Goal: Transaction & Acquisition: Obtain resource

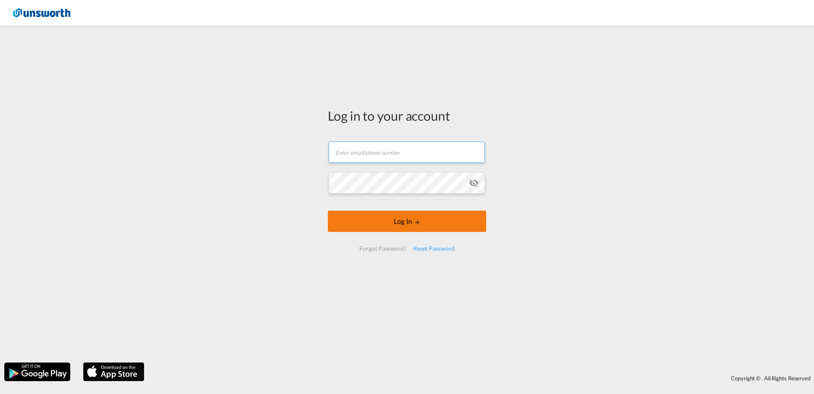
type input "[EMAIL_ADDRESS][PERSON_NAME][DOMAIN_NAME]"
click at [417, 217] on button "Log In" at bounding box center [407, 220] width 158 height 21
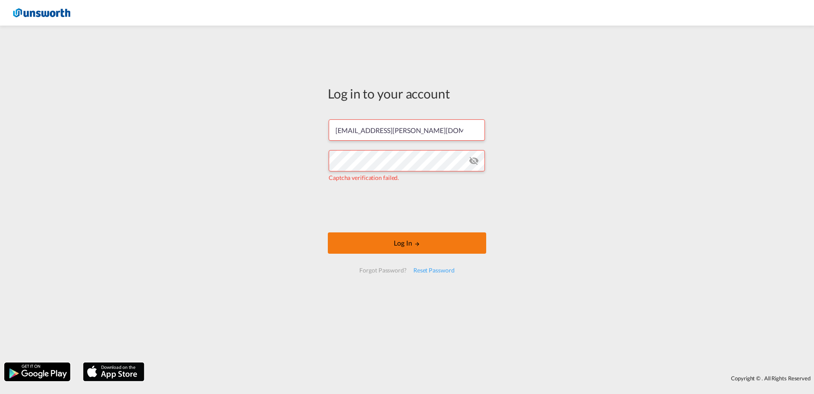
click at [393, 237] on button "Log In" at bounding box center [407, 242] width 158 height 21
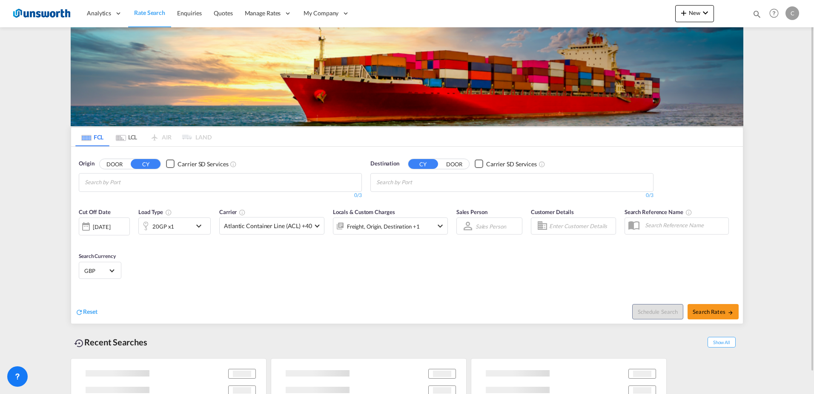
click at [142, 182] on input "Chips input." at bounding box center [125, 182] width 81 height 14
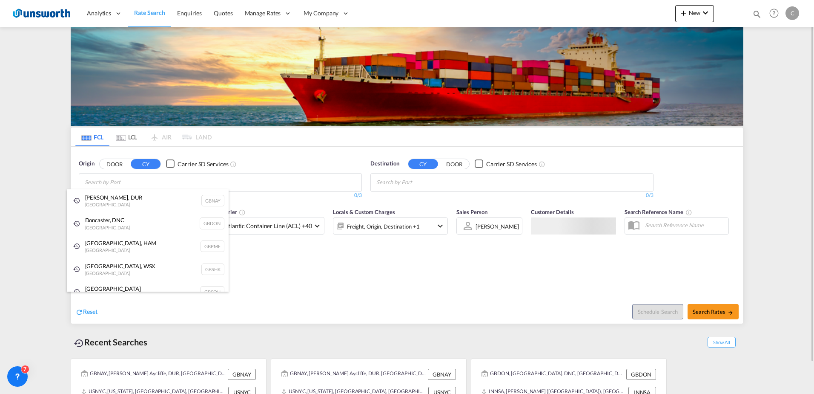
type input "g"
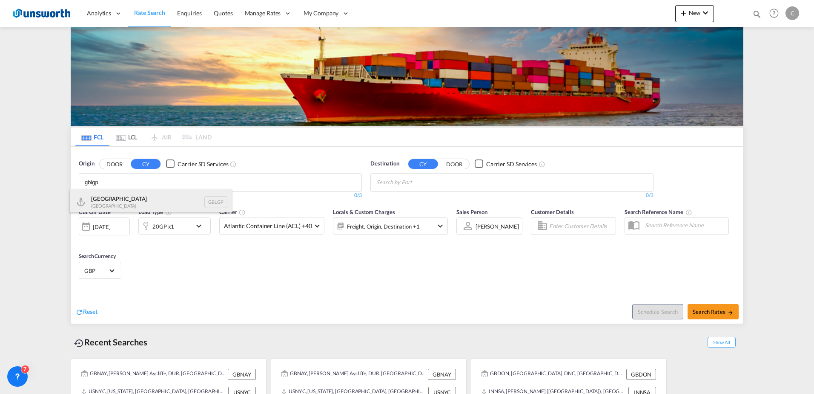
type input "gblgp"
click at [136, 205] on div "[GEOGRAPHIC_DATA] [GEOGRAPHIC_DATA] [GEOGRAPHIC_DATA]" at bounding box center [151, 202] width 162 height 26
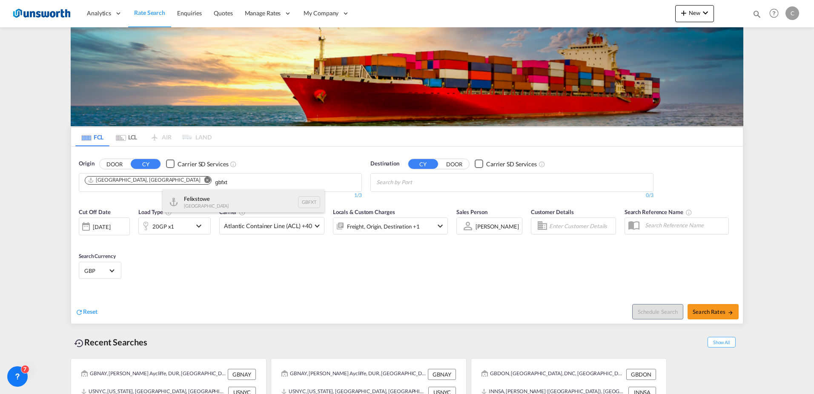
type input "gbfxt"
click at [209, 194] on div "Felixstowe [GEOGRAPHIC_DATA] GBFXT" at bounding box center [244, 202] width 162 height 26
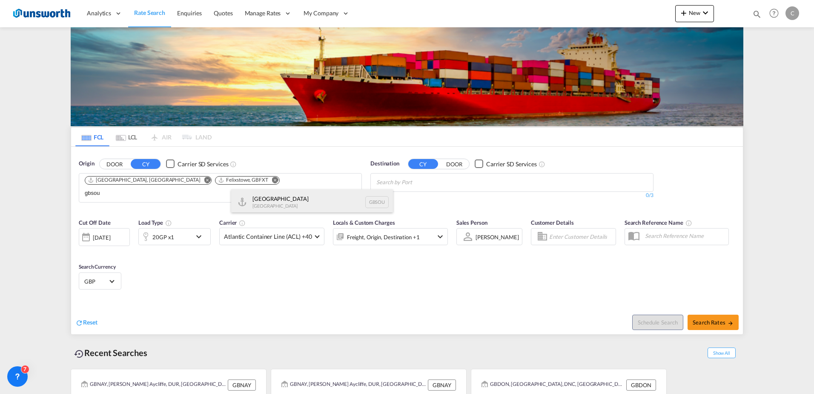
type input "gbsou"
click at [314, 197] on div "[GEOGRAPHIC_DATA] [GEOGRAPHIC_DATA] GBSOU" at bounding box center [312, 202] width 162 height 26
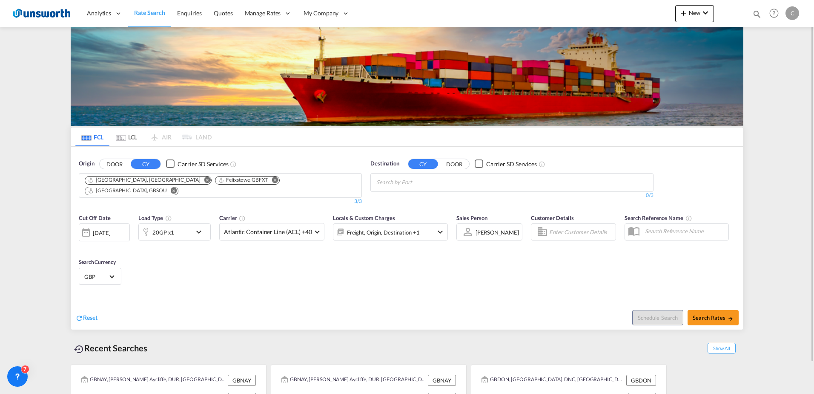
drag, startPoint x: 442, startPoint y: 181, endPoint x: 428, endPoint y: 172, distance: 16.8
click at [443, 181] on input "Chips input." at bounding box center [417, 182] width 81 height 14
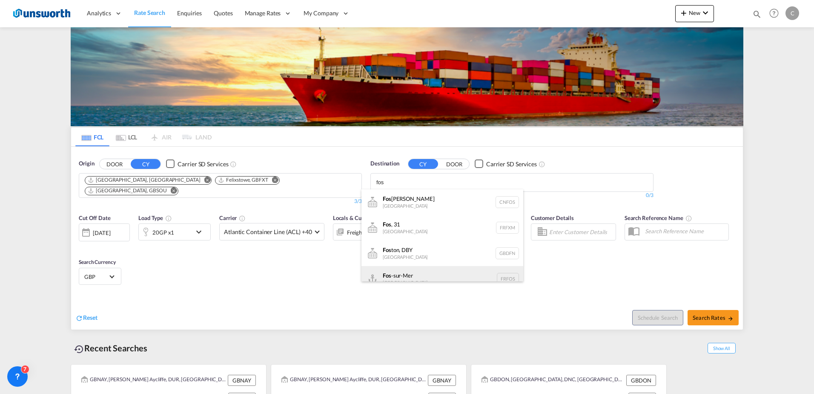
type input "fos"
click at [425, 274] on div "Fos -sur-Mer [GEOGRAPHIC_DATA] [GEOGRAPHIC_DATA]" at bounding box center [443, 279] width 162 height 26
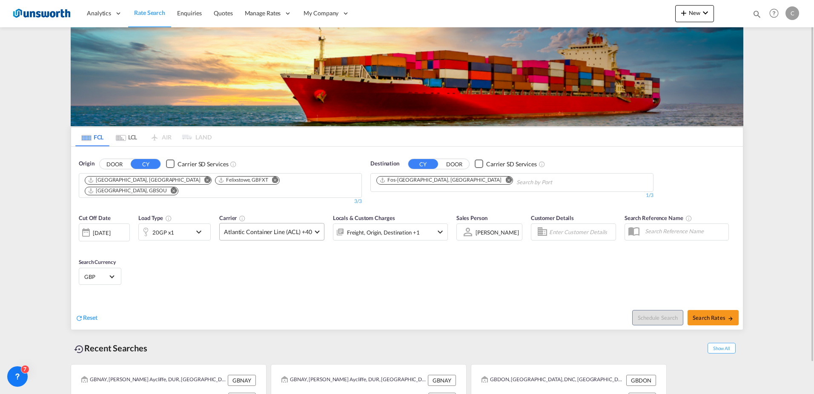
click at [315, 228] on span at bounding box center [317, 230] width 5 height 5
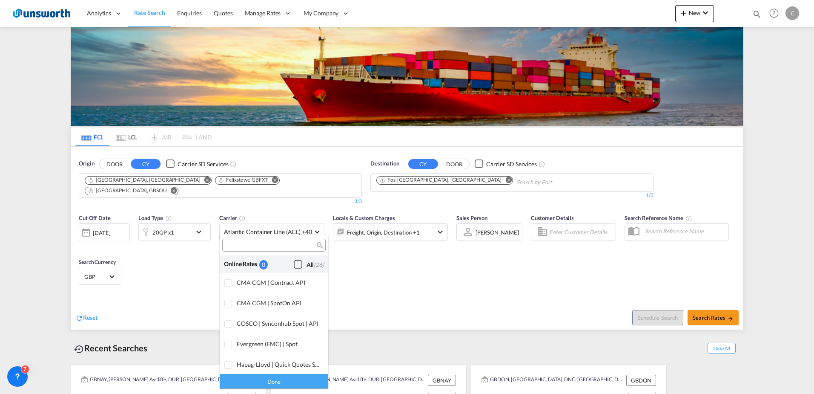
click at [295, 267] on div "Checkbox No Ink" at bounding box center [298, 264] width 9 height 9
click at [286, 382] on div "Done" at bounding box center [274, 380] width 109 height 15
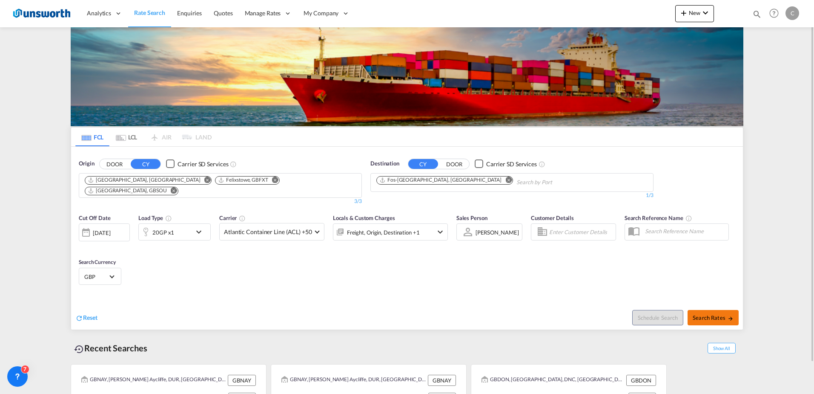
click at [717, 314] on span "Search Rates" at bounding box center [713, 317] width 41 height 7
type input "GBLGP,GBFXT,GBSOU to FRFOS / [DATE]"
